Goal: Browse casually

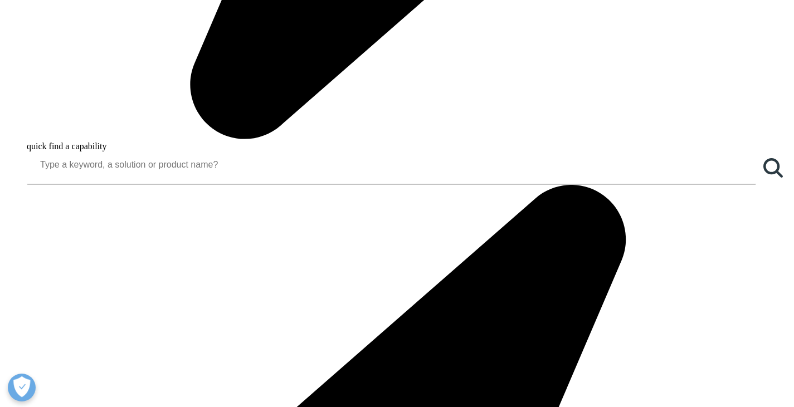
scroll to position [949, 0]
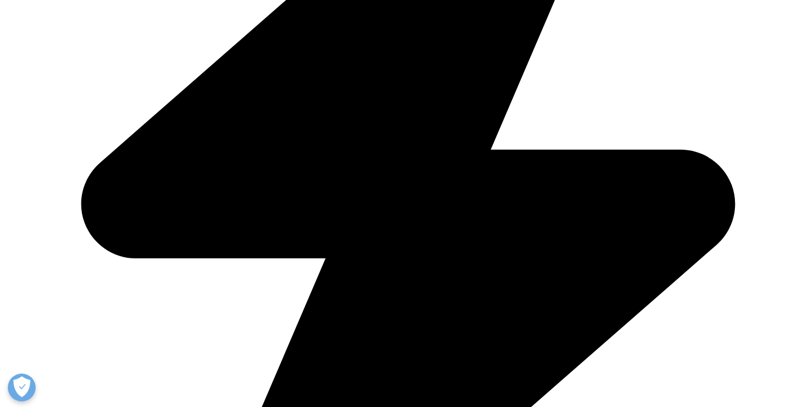
scroll to position [448, 0]
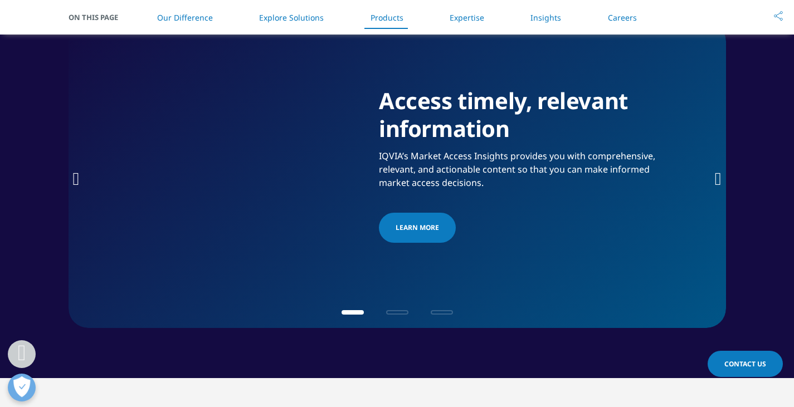
scroll to position [1761, 0]
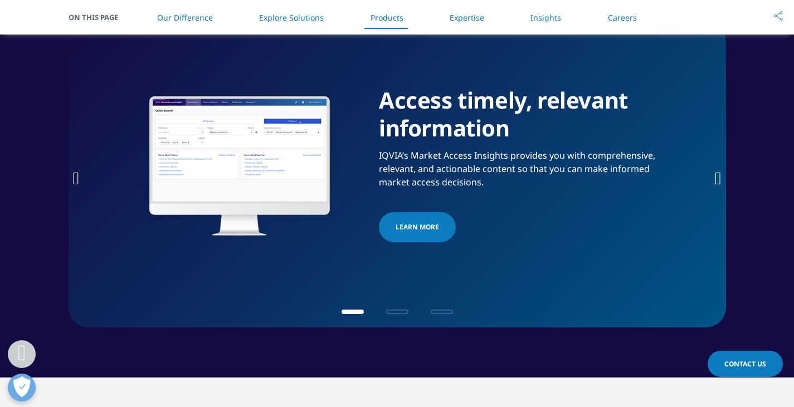
click at [717, 181] on icon "Next slide" at bounding box center [717, 178] width 7 height 18
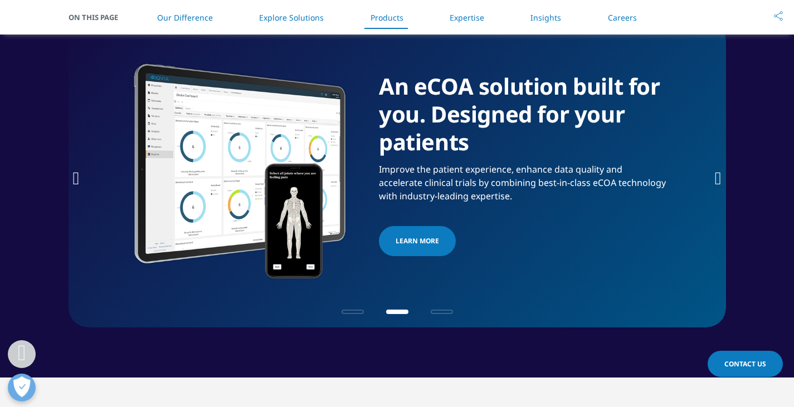
click at [717, 182] on icon "Next slide" at bounding box center [717, 178] width 7 height 18
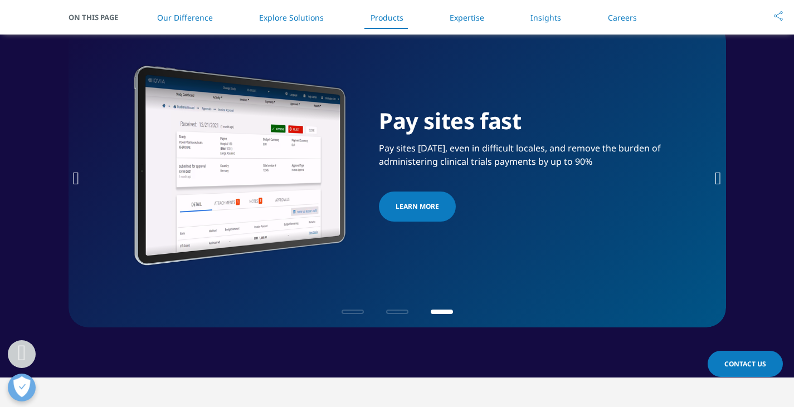
click at [717, 182] on icon "Next slide" at bounding box center [717, 178] width 7 height 18
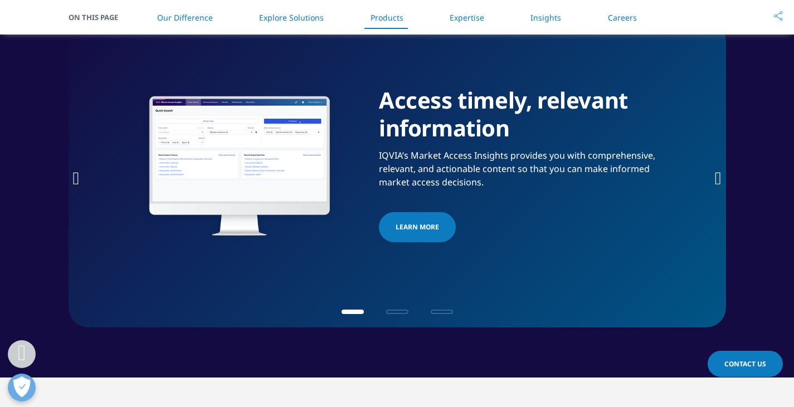
click at [717, 182] on icon "Next slide" at bounding box center [717, 178] width 7 height 18
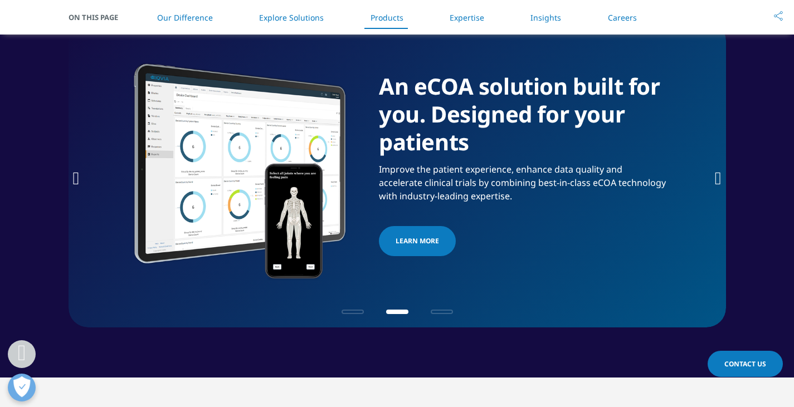
click at [717, 182] on icon "Next slide" at bounding box center [717, 178] width 7 height 18
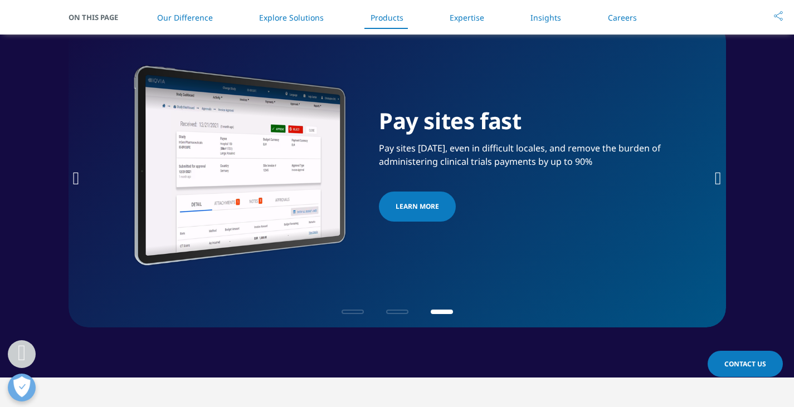
click at [717, 182] on icon "Next slide" at bounding box center [717, 178] width 7 height 18
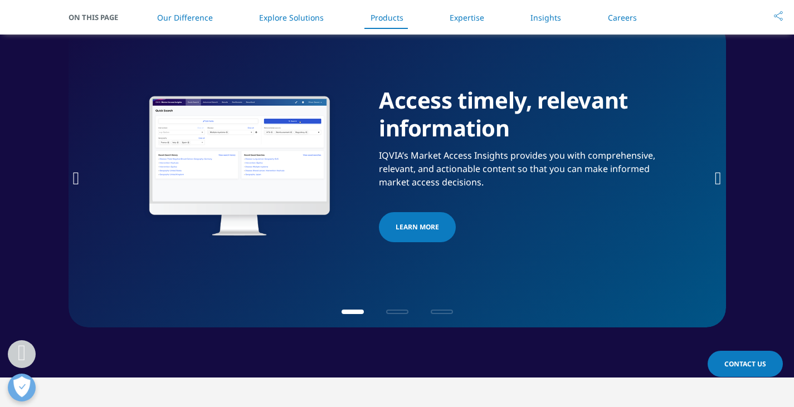
click at [717, 182] on icon "Next slide" at bounding box center [717, 178] width 7 height 18
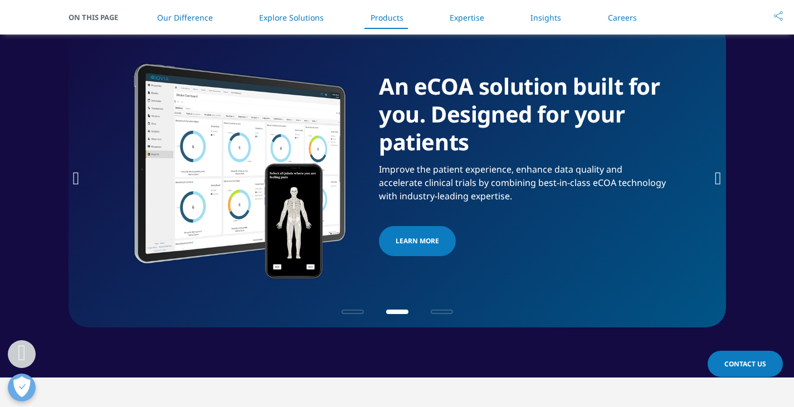
click at [717, 182] on icon "Next slide" at bounding box center [717, 178] width 7 height 18
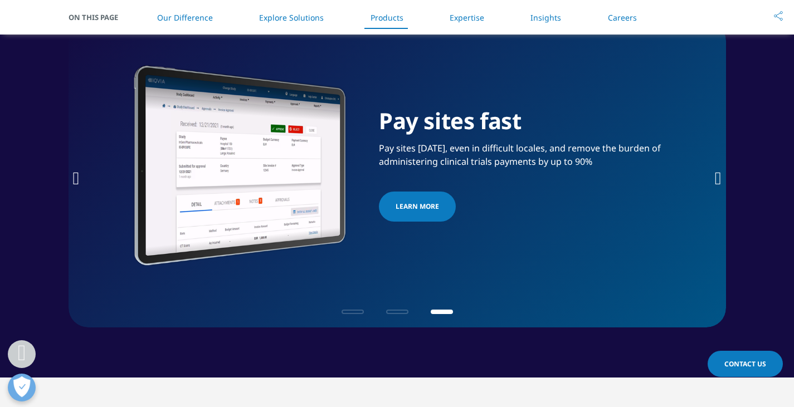
click at [717, 182] on icon "Next slide" at bounding box center [717, 178] width 7 height 18
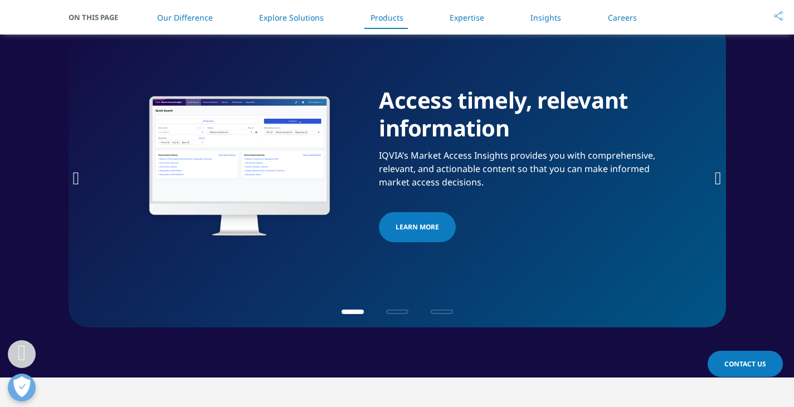
click at [717, 181] on icon "Next slide" at bounding box center [717, 178] width 7 height 18
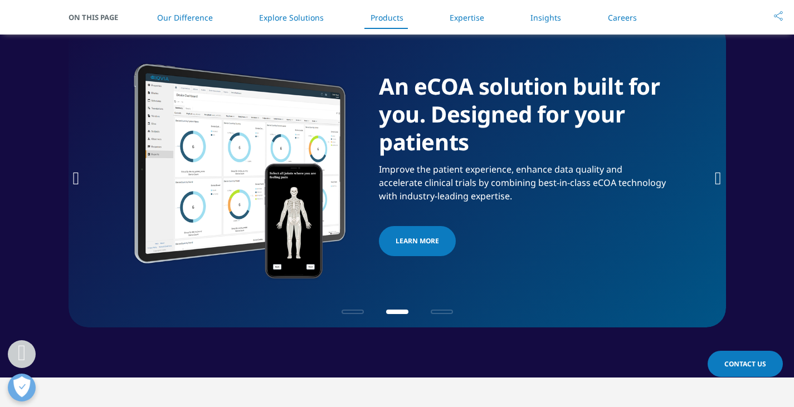
click at [718, 182] on icon "Next slide" at bounding box center [717, 178] width 7 height 18
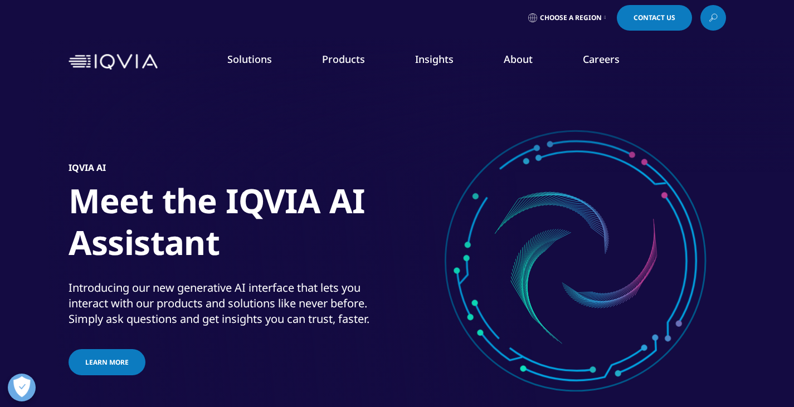
scroll to position [0, 0]
